Goal: Information Seeking & Learning: Learn about a topic

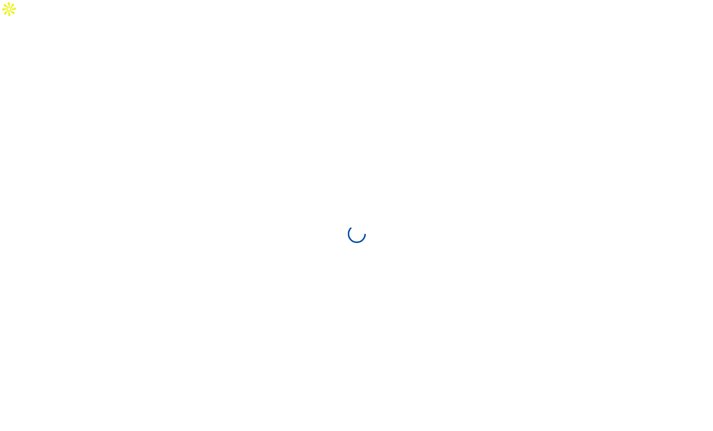
select select "**"
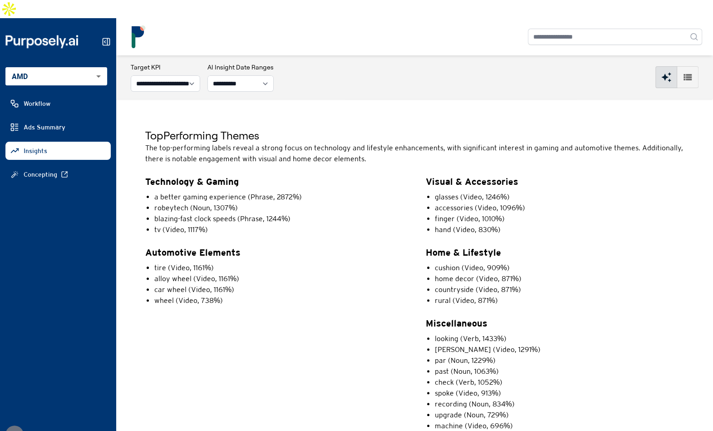
click at [682, 72] on icon "button" at bounding box center [687, 77] width 11 height 11
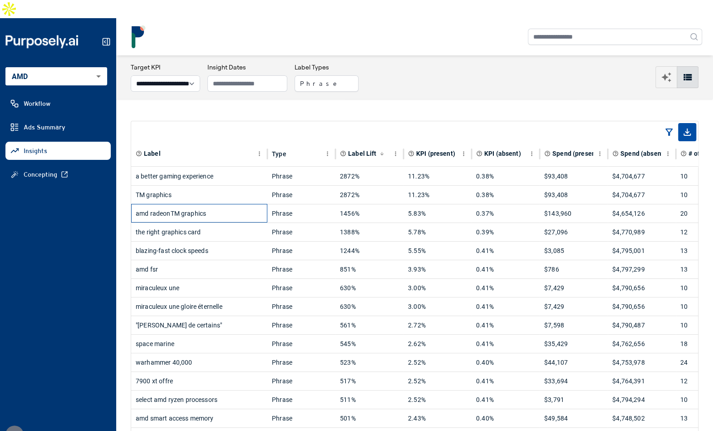
click at [236, 204] on div "amd radeonTM graphics" at bounding box center [199, 213] width 127 height 18
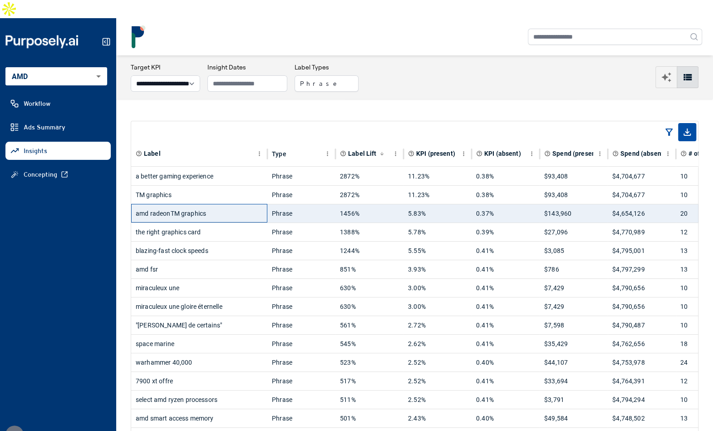
click at [233, 204] on div "amd radeonTM graphics" at bounding box center [199, 213] width 127 height 18
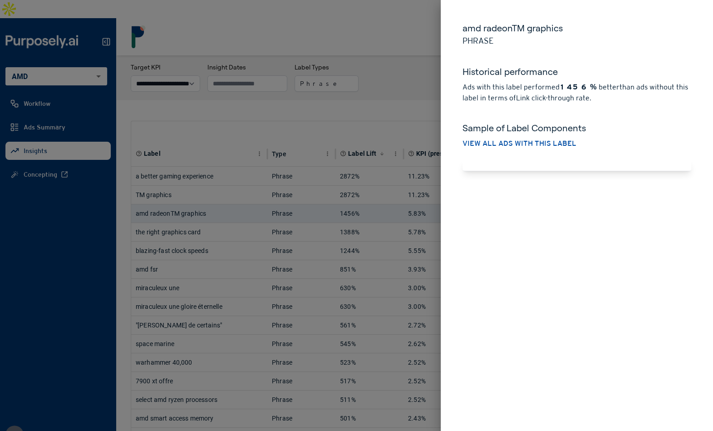
click at [514, 160] on div at bounding box center [576, 165] width 229 height 11
click at [426, 86] on div at bounding box center [356, 215] width 713 height 431
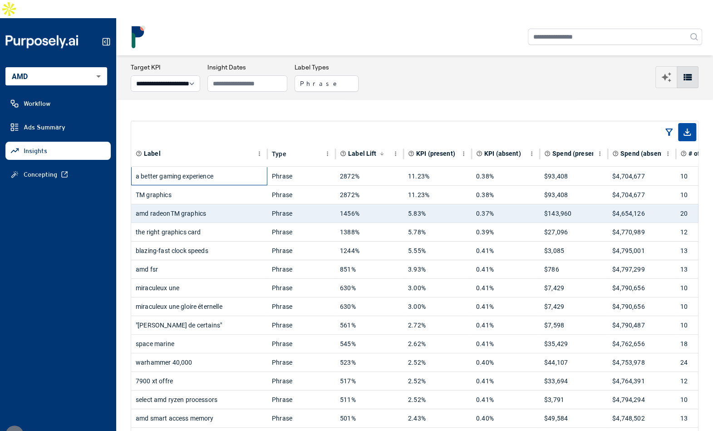
click at [252, 167] on div "a better gaming experience" at bounding box center [199, 176] width 127 height 18
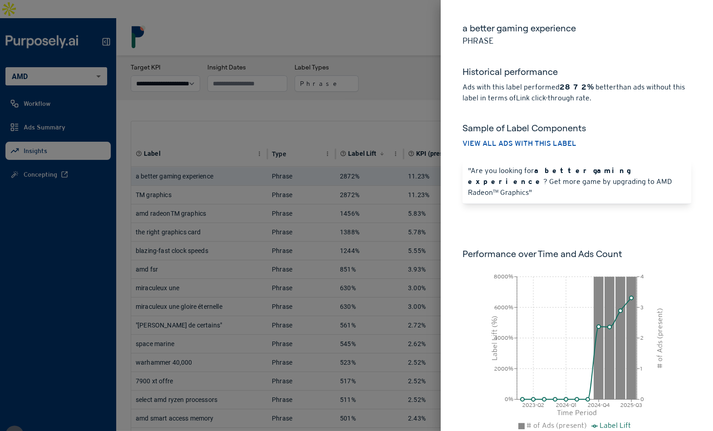
click at [408, 78] on div at bounding box center [356, 215] width 713 height 431
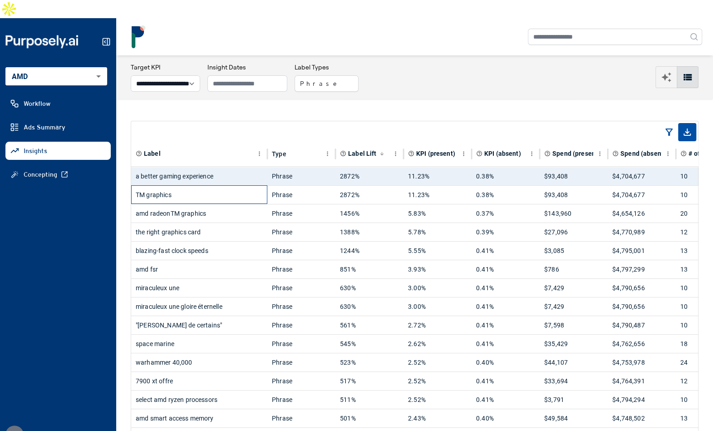
click at [231, 186] on div "TM graphics" at bounding box center [199, 195] width 127 height 18
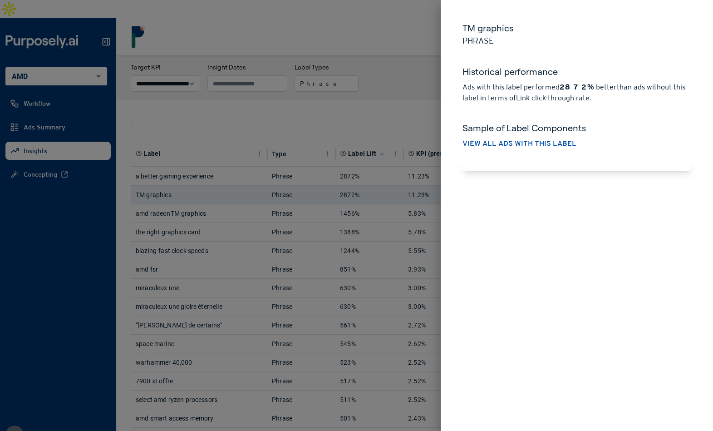
click at [296, 100] on div at bounding box center [356, 215] width 713 height 431
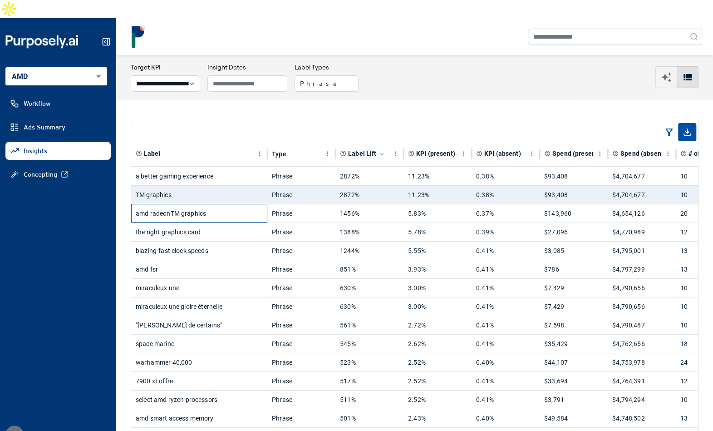
click at [219, 204] on div "amd radeonTM graphics" at bounding box center [199, 213] width 127 height 18
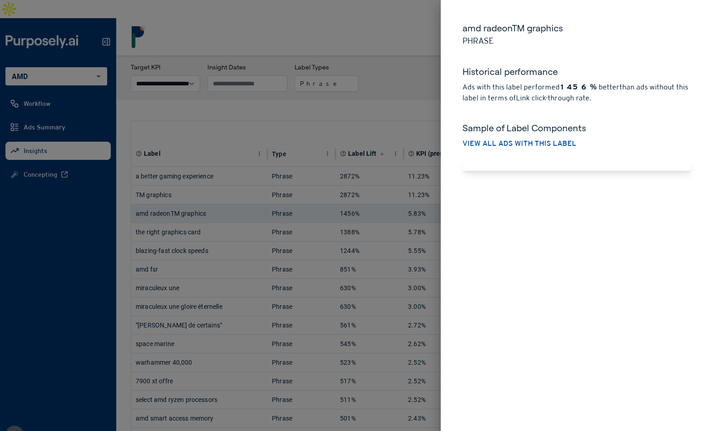
click at [219, 193] on div at bounding box center [356, 215] width 713 height 431
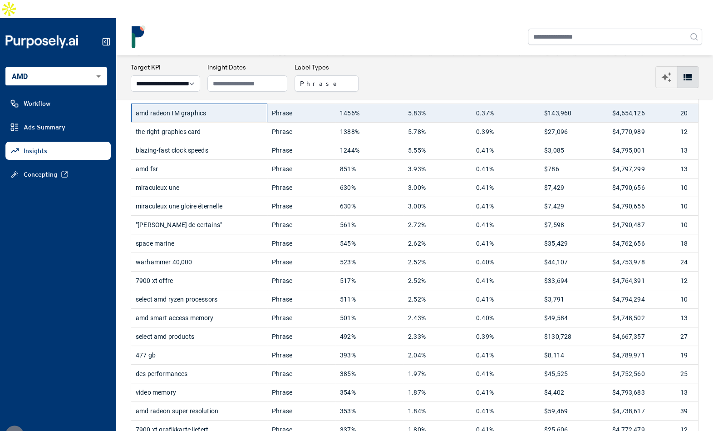
scroll to position [102, 0]
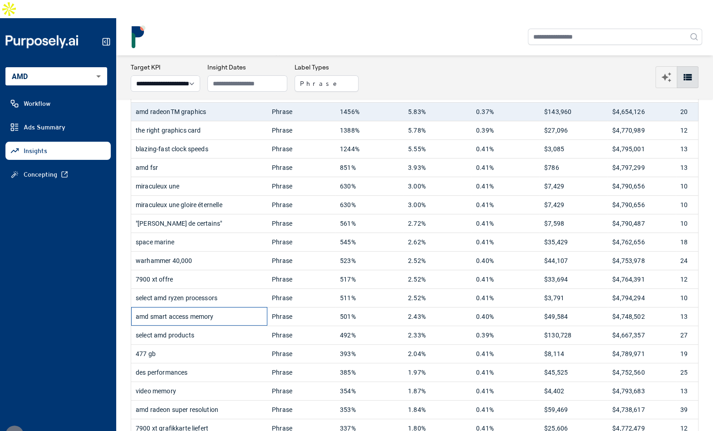
click at [250, 307] on div "amd smart access memory" at bounding box center [199, 316] width 127 height 18
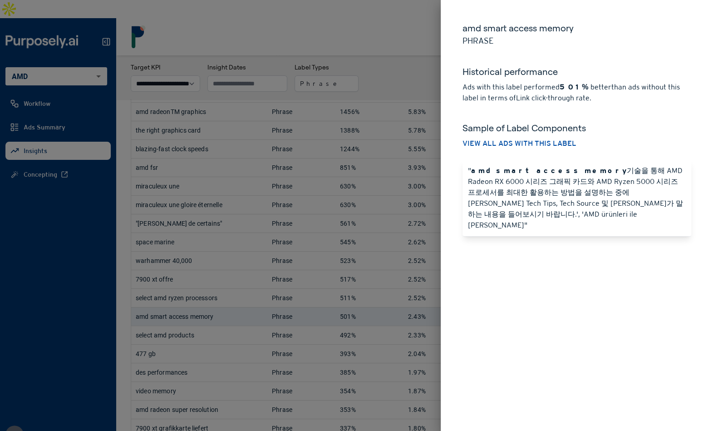
click at [313, 211] on div at bounding box center [356, 215] width 713 height 431
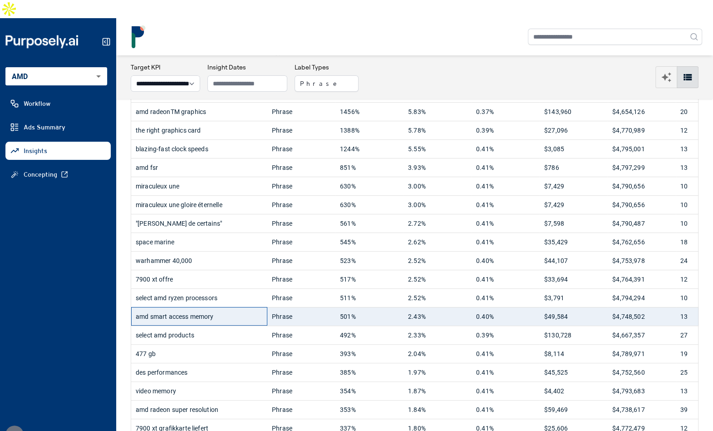
scroll to position [0, 0]
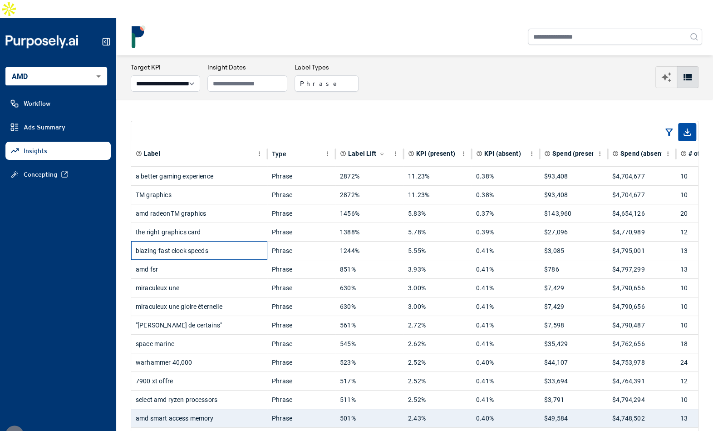
click at [204, 241] on div "blazing-fast clock speeds" at bounding box center [199, 250] width 127 height 18
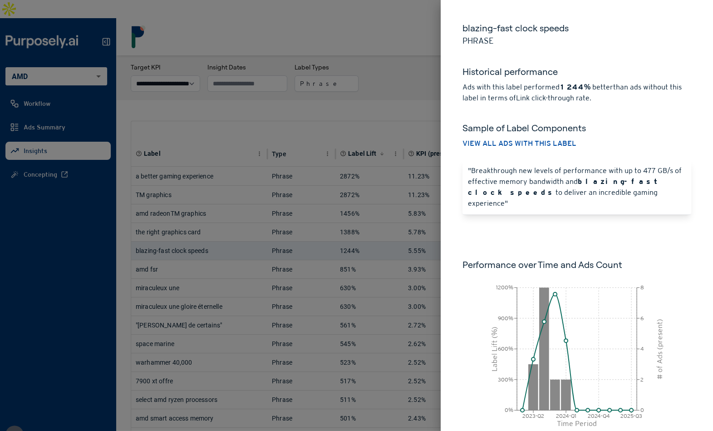
click at [403, 42] on div at bounding box center [356, 215] width 713 height 431
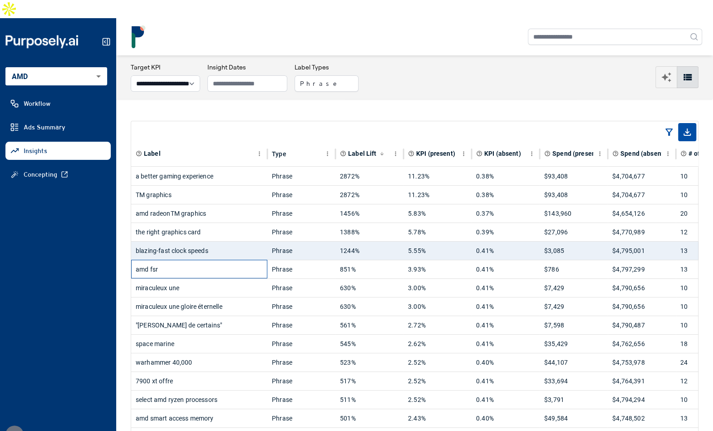
click at [241, 260] on div "amd fsr" at bounding box center [199, 269] width 127 height 18
